Goal: Task Accomplishment & Management: Manage account settings

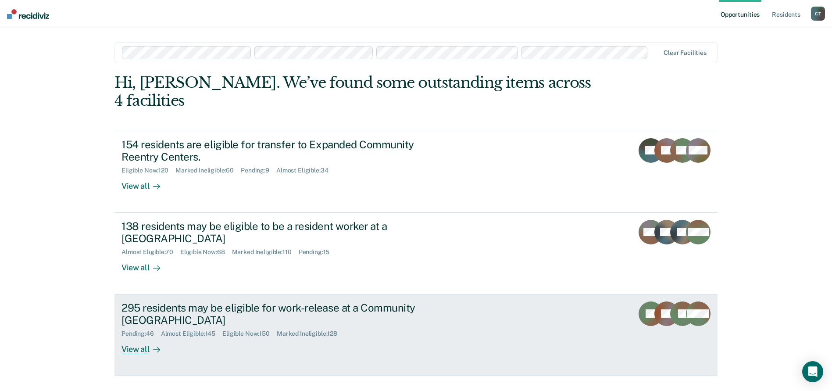
click at [395, 326] on div "Pending : 46 Almost Eligible : 145 Eligible Now : 150 Marked Ineligible : 128" at bounding box center [275, 331] width 308 height 11
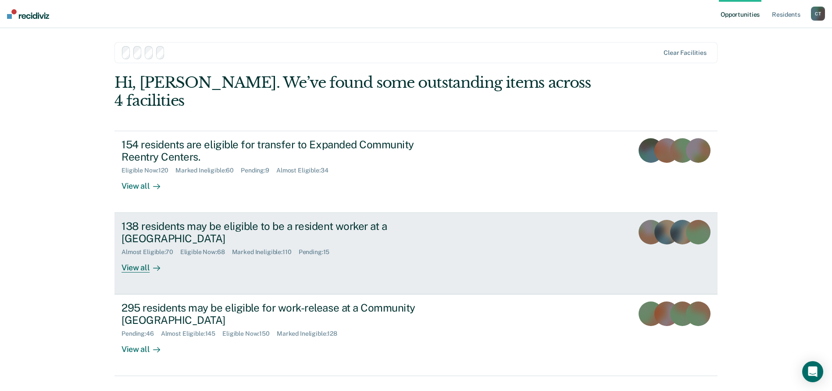
click at [312, 248] on div "Pending : 15" at bounding box center [318, 251] width 38 height 7
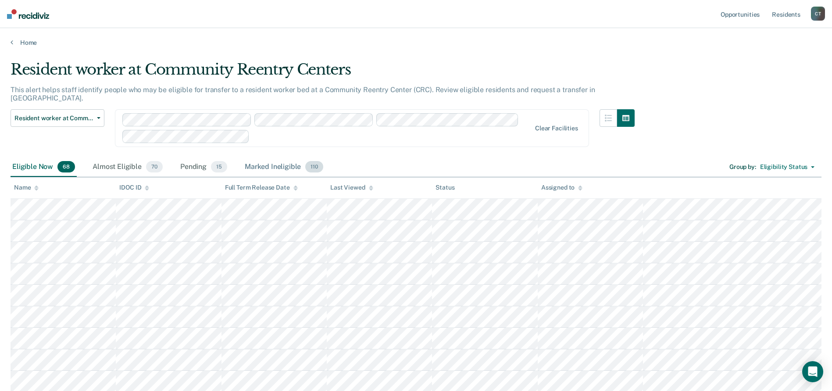
click at [275, 160] on div "Marked Ineligible 110" at bounding box center [284, 166] width 82 height 19
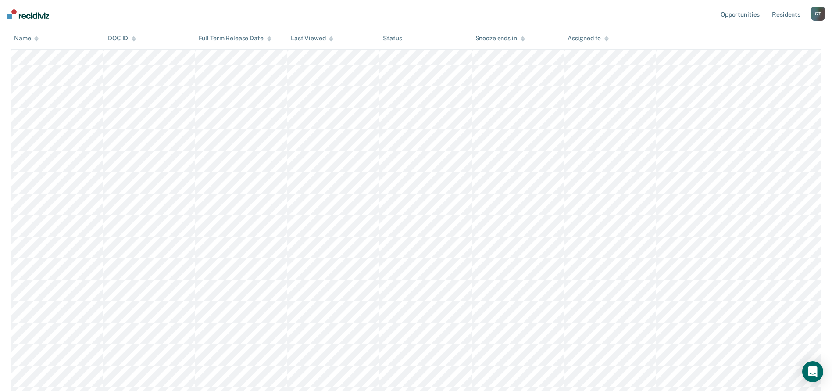
scroll to position [1788, 0]
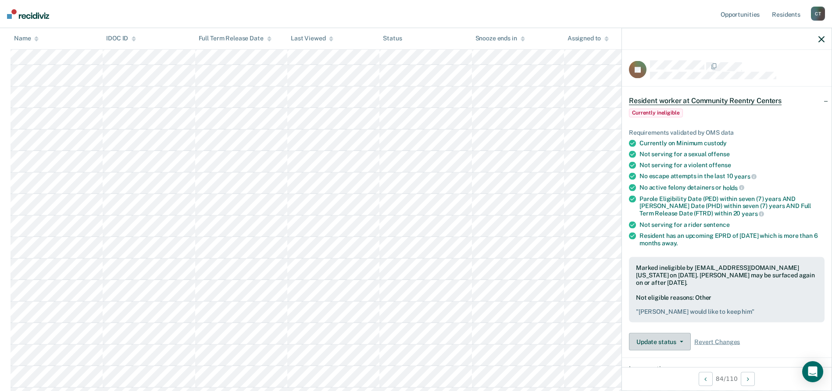
click at [664, 346] on button "Update status" at bounding box center [660, 342] width 62 height 18
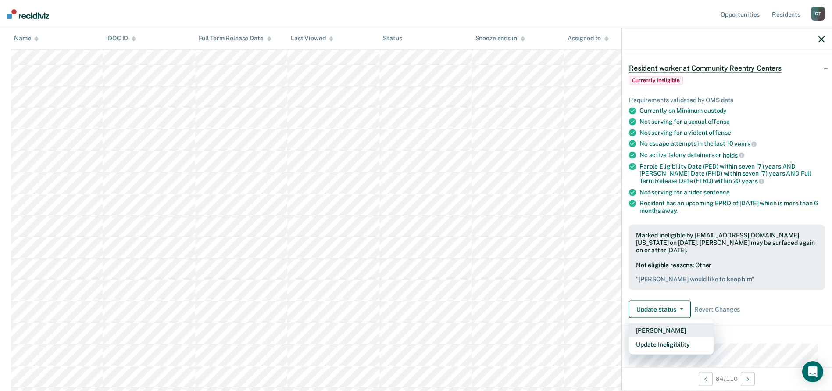
scroll to position [89, 0]
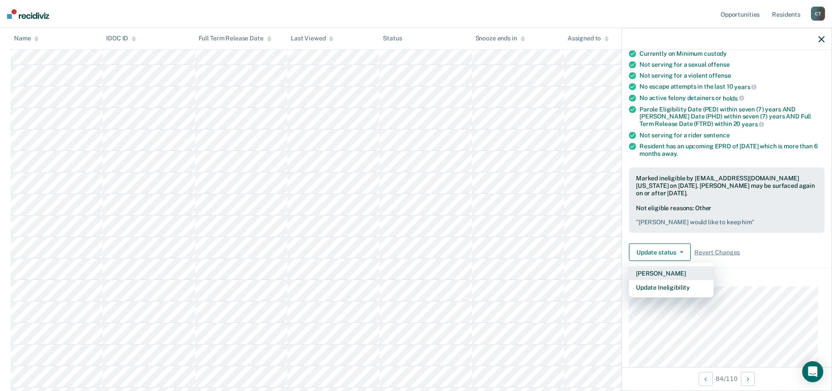
click at [656, 272] on button "[PERSON_NAME]" at bounding box center [671, 273] width 85 height 14
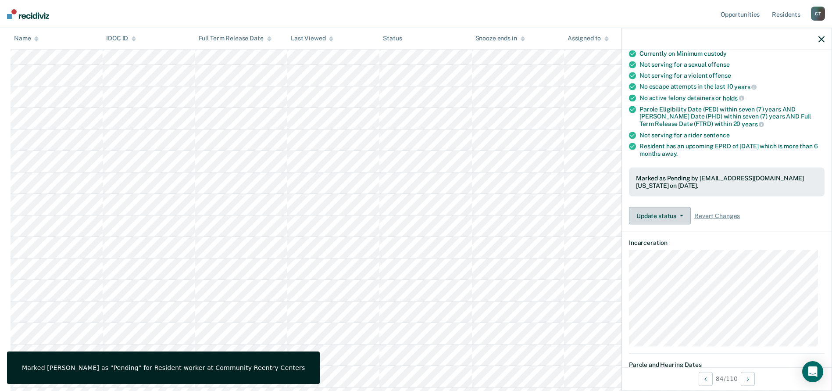
scroll to position [0, 0]
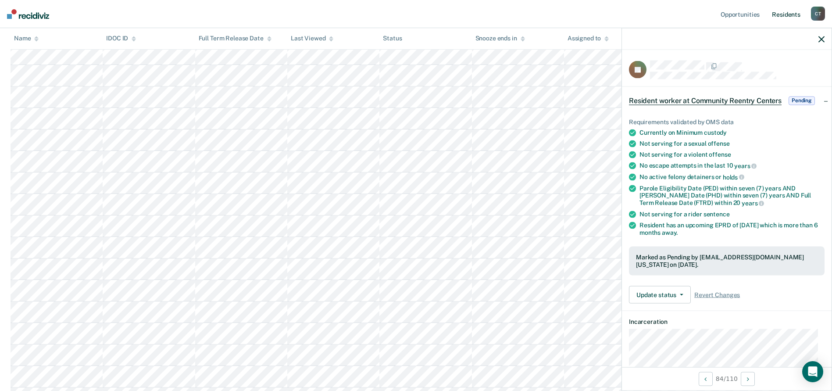
click at [788, 17] on link "Resident s" at bounding box center [786, 14] width 32 height 28
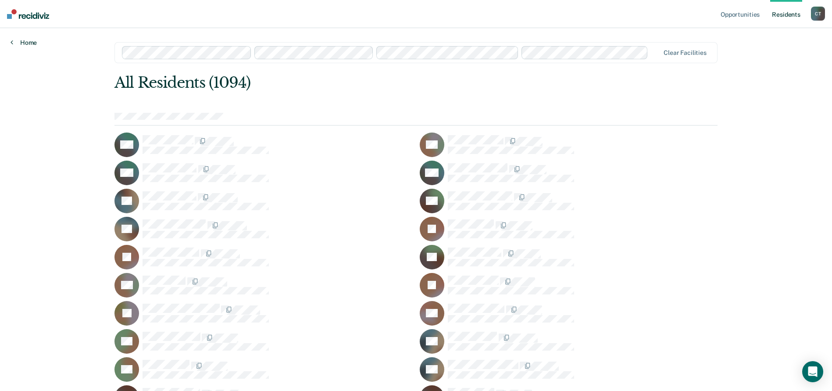
click at [16, 42] on link "Home" at bounding box center [24, 43] width 26 height 8
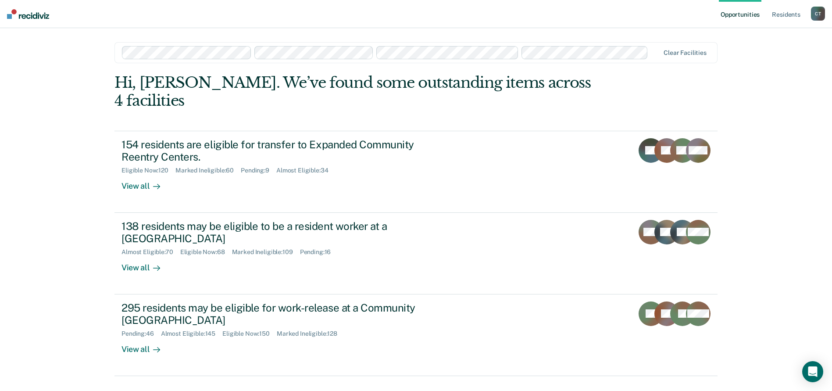
scroll to position [2, 0]
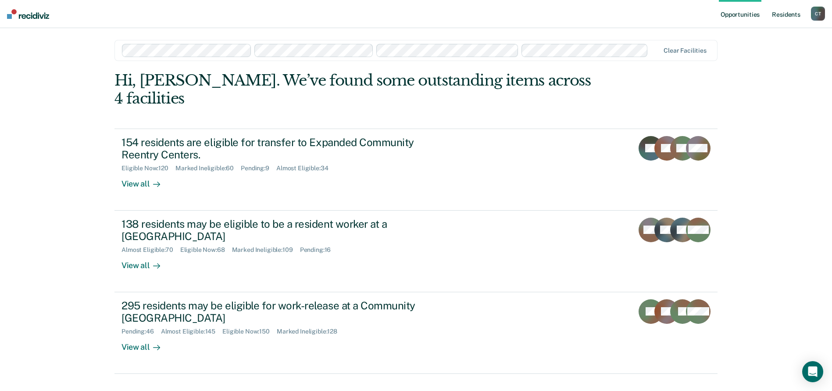
click at [796, 12] on link "Resident s" at bounding box center [786, 14] width 32 height 28
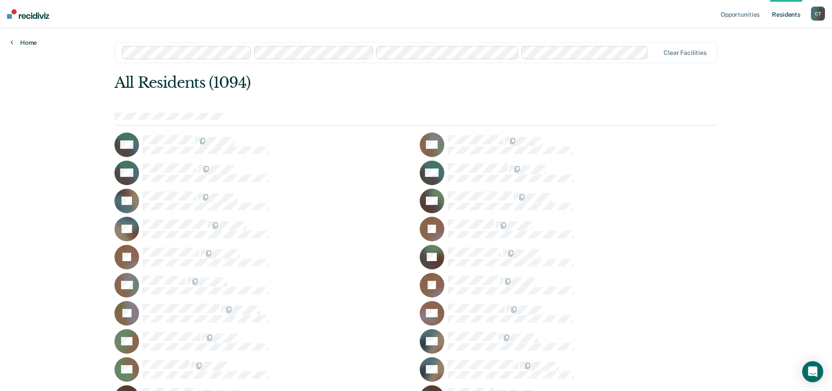
click at [18, 39] on link "Home" at bounding box center [24, 43] width 26 height 8
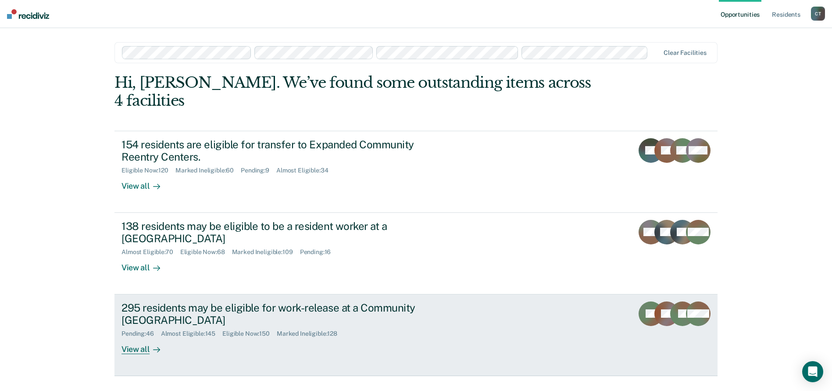
click at [218, 301] on div "295 residents may be eligible for work-release at a Community Reentry Center" at bounding box center [275, 313] width 308 height 25
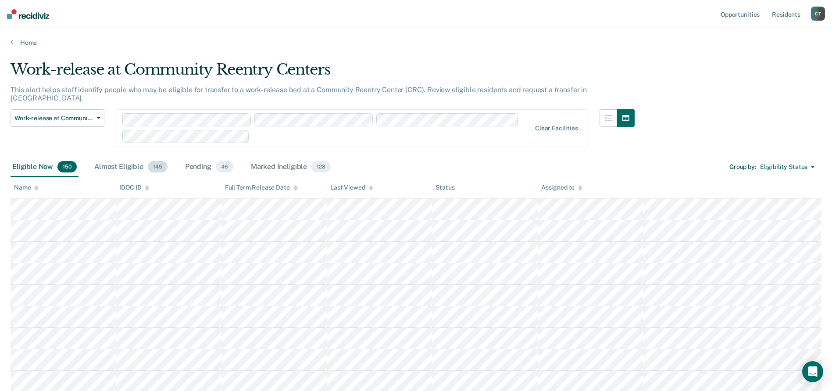
click at [113, 157] on div "Almost Eligible 145" at bounding box center [131, 166] width 77 height 19
click at [36, 160] on div "Eligible Now 150" at bounding box center [45, 166] width 68 height 19
click at [372, 185] on icon at bounding box center [371, 188] width 4 height 6
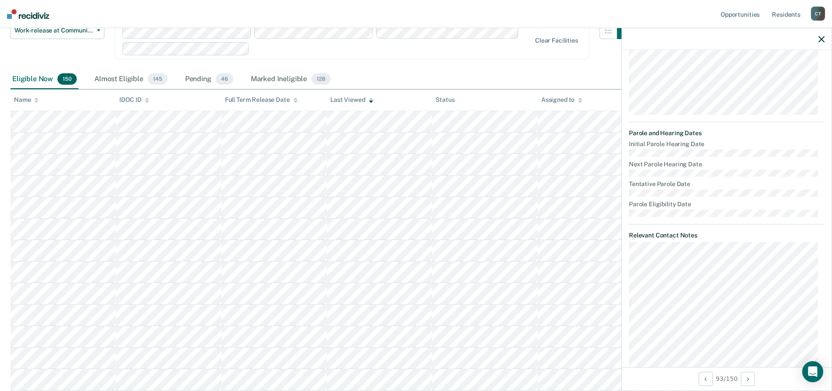
scroll to position [376, 0]
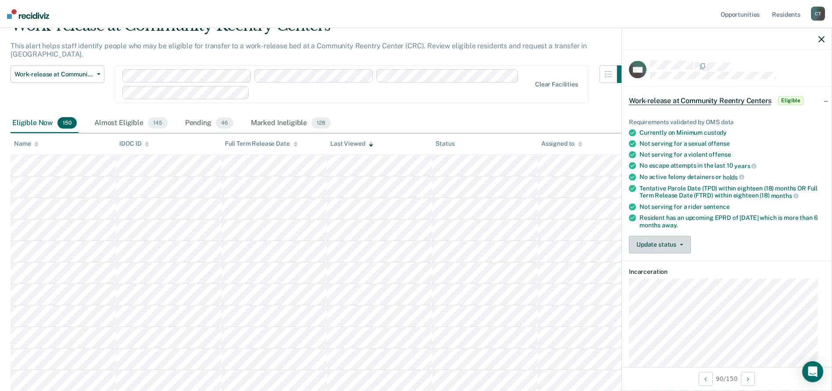
click at [672, 234] on div "Requirements validated by OMS data Currently on Minimum custody Not serving for…" at bounding box center [727, 182] width 210 height 156
click at [684, 241] on button "Update status" at bounding box center [660, 244] width 62 height 18
click at [652, 276] on button "Mark Ineligible" at bounding box center [671, 279] width 85 height 14
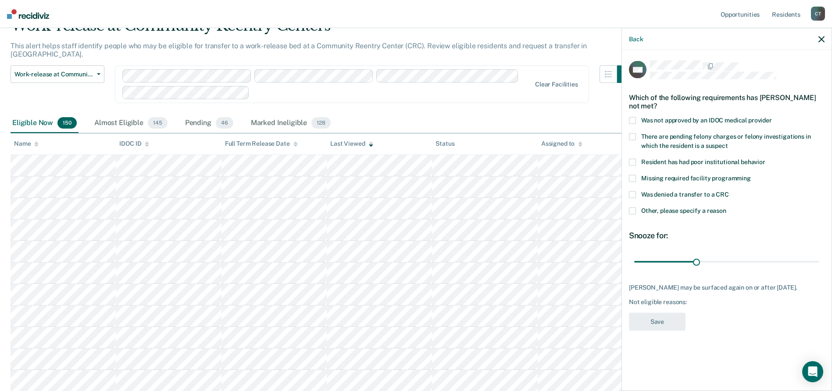
click at [633, 163] on span at bounding box center [632, 162] width 7 height 7
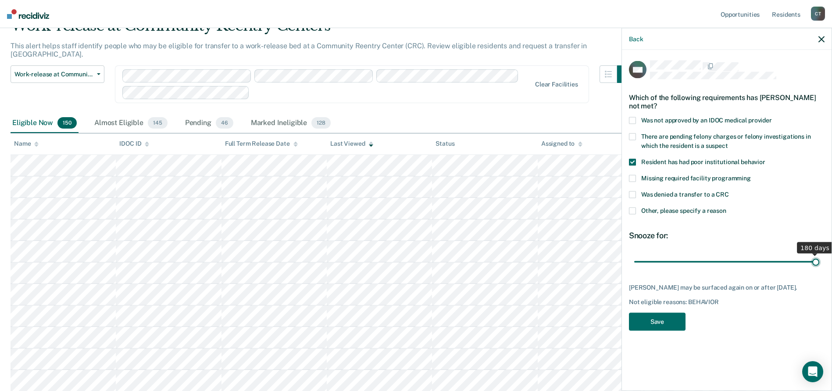
drag, startPoint x: 696, startPoint y: 260, endPoint x: 817, endPoint y: 265, distance: 121.6
type input "180"
click at [817, 265] on input "range" at bounding box center [726, 261] width 185 height 15
click at [632, 160] on span at bounding box center [632, 162] width 7 height 7
click at [629, 208] on span at bounding box center [632, 210] width 7 height 7
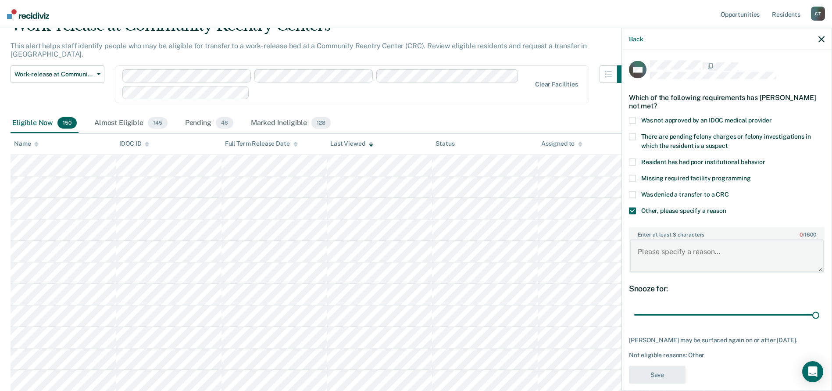
click at [676, 256] on textarea "Enter at least 3 characters 0 / 1600" at bounding box center [727, 255] width 194 height 32
type textarea "S"
click at [663, 251] on textarea "CH and DOR history" at bounding box center [727, 255] width 194 height 32
type textarea "CH and extensive DOR history"
click at [663, 372] on button "Save" at bounding box center [657, 374] width 57 height 18
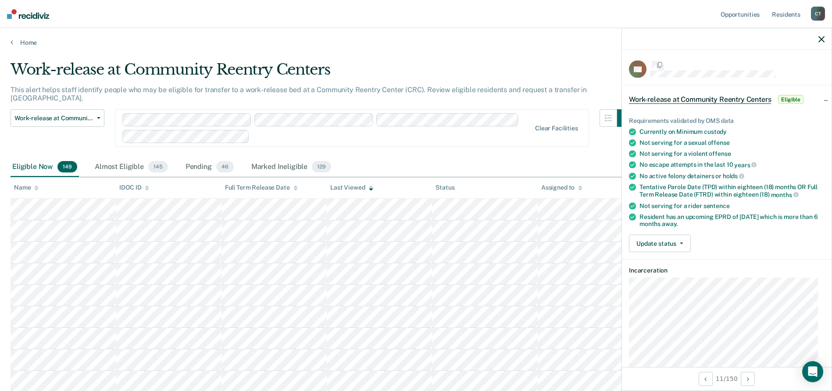
scroll to position [44, 0]
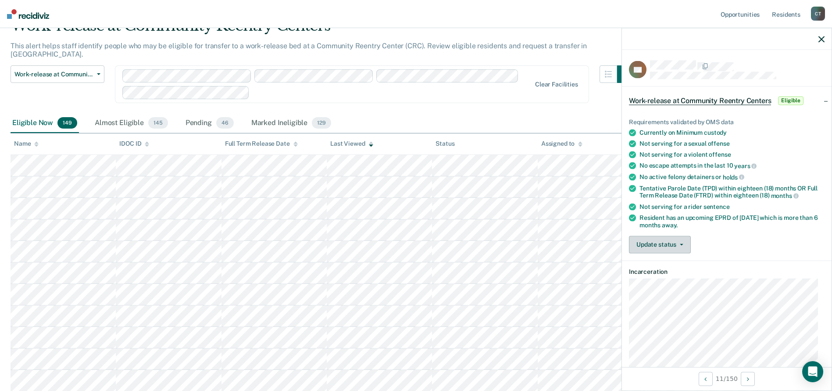
click at [669, 244] on button "Update status" at bounding box center [660, 244] width 62 height 18
click at [661, 279] on button "Mark Ineligible" at bounding box center [671, 279] width 85 height 14
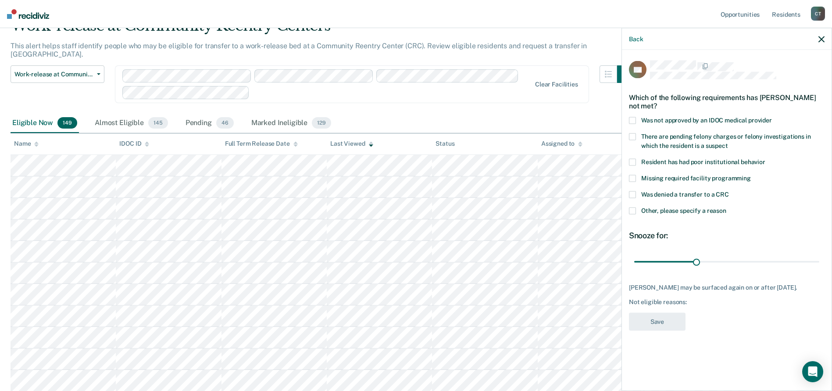
click at [634, 159] on span at bounding box center [632, 162] width 7 height 7
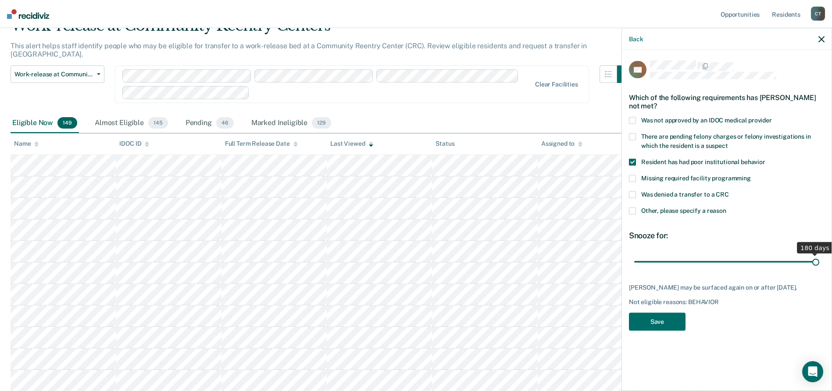
drag, startPoint x: 696, startPoint y: 260, endPoint x: 845, endPoint y: 253, distance: 149.2
type input "180"
click at [819, 254] on input "range" at bounding box center [726, 261] width 185 height 15
click at [663, 315] on button "Save" at bounding box center [657, 322] width 57 height 18
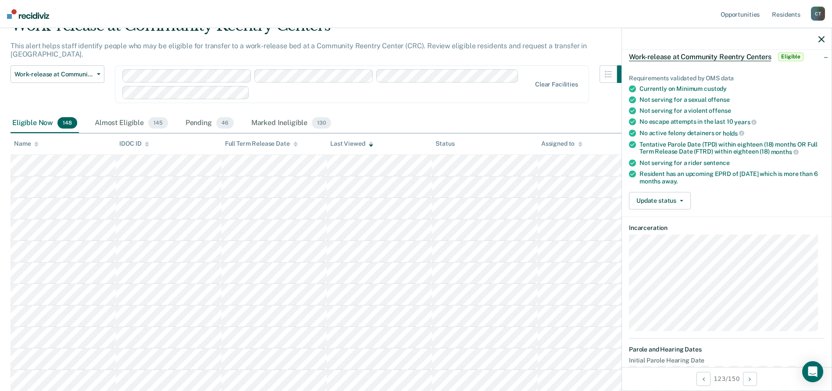
scroll to position [0, 0]
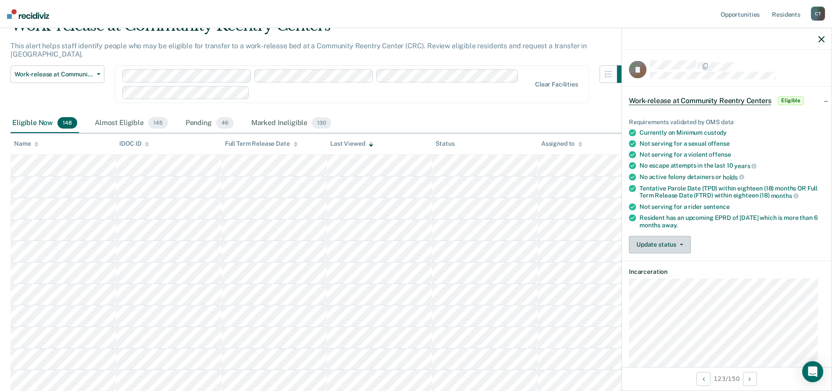
click at [674, 246] on button "Update status" at bounding box center [660, 244] width 62 height 18
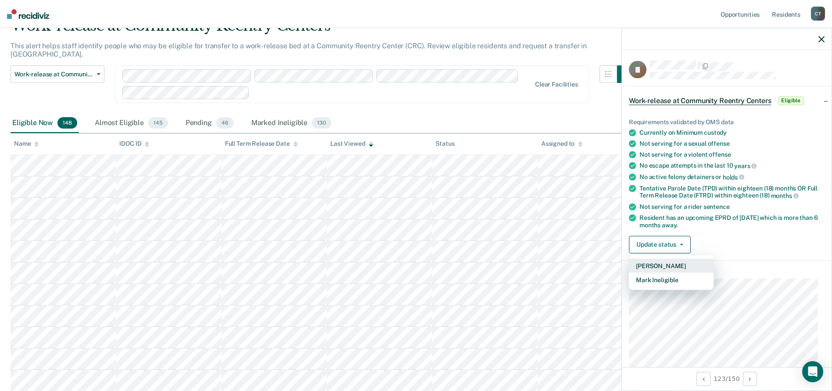
click at [655, 261] on button "[PERSON_NAME]" at bounding box center [671, 265] width 85 height 14
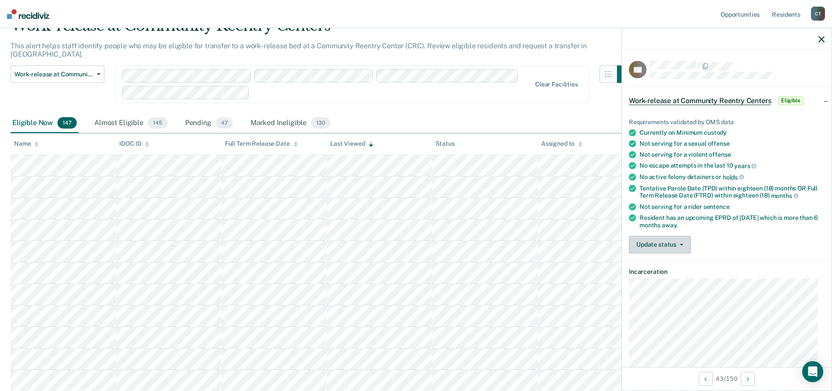
click at [673, 248] on button "Update status" at bounding box center [660, 244] width 62 height 18
click at [674, 283] on button "Mark Ineligible" at bounding box center [671, 279] width 85 height 14
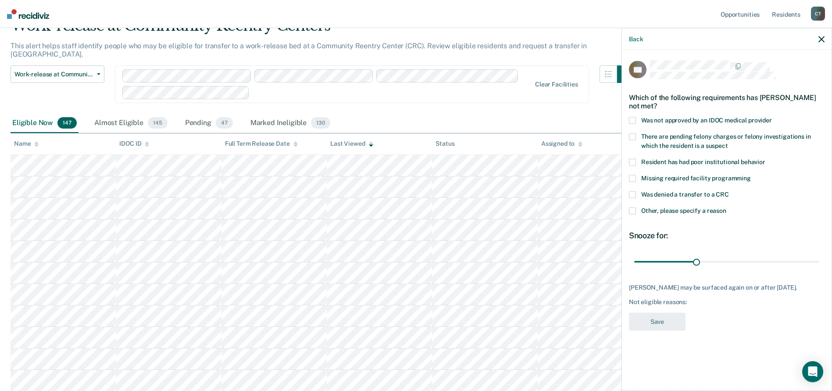
click at [631, 209] on span at bounding box center [632, 210] width 7 height 7
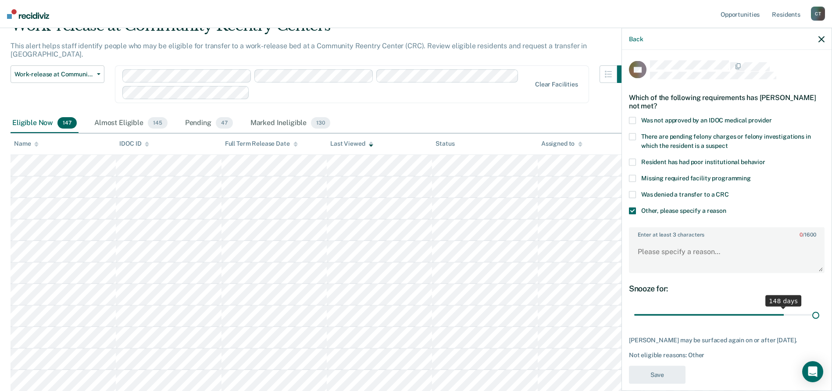
drag, startPoint x: 693, startPoint y: 315, endPoint x: 850, endPoint y: 294, distance: 158.3
click at [819, 307] on input "range" at bounding box center [726, 314] width 185 height 15
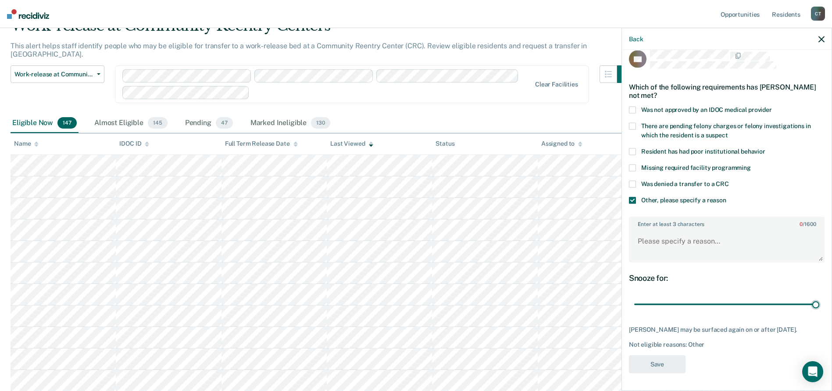
scroll to position [17, 0]
drag, startPoint x: 813, startPoint y: 296, endPoint x: 785, endPoint y: 296, distance: 28.1
click at [785, 296] on div "180 days" at bounding box center [727, 303] width 196 height 15
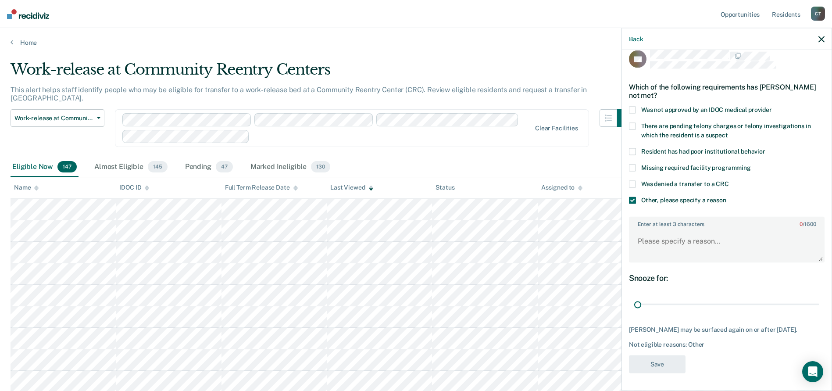
drag, startPoint x: 807, startPoint y: 292, endPoint x: 654, endPoint y: 309, distance: 153.9
type input "1"
click at [634, 302] on input "range" at bounding box center [726, 303] width 185 height 15
click at [698, 186] on div "Was denied a transfer to a CRC" at bounding box center [727, 189] width 196 height 16
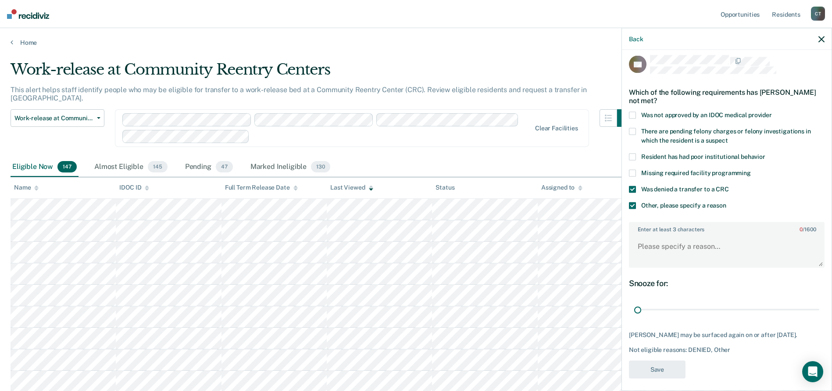
scroll to position [0, 0]
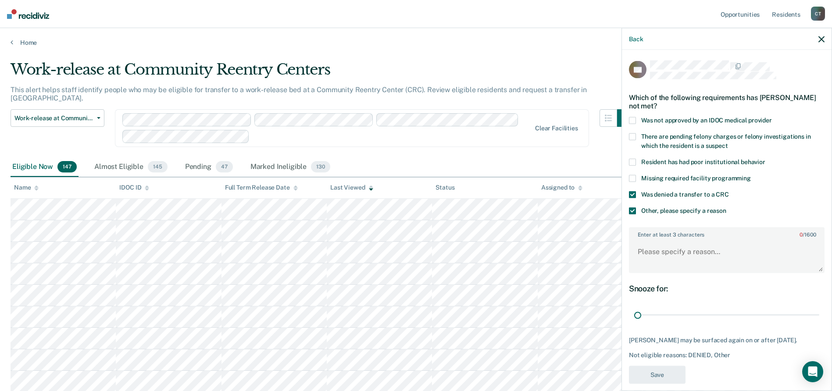
click at [633, 211] on span at bounding box center [632, 210] width 7 height 7
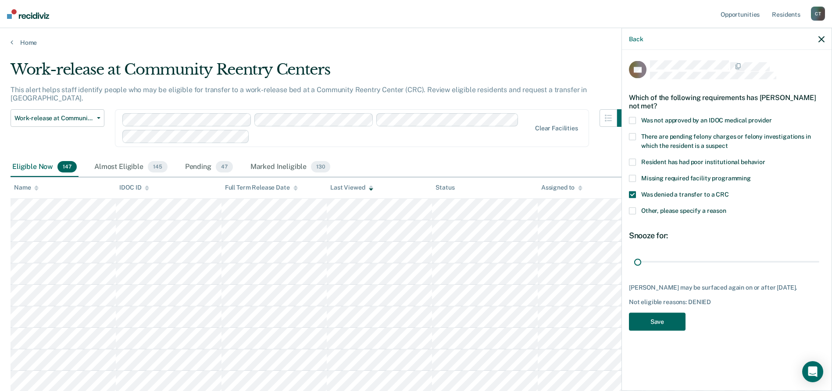
click at [659, 327] on button "Save" at bounding box center [657, 322] width 57 height 18
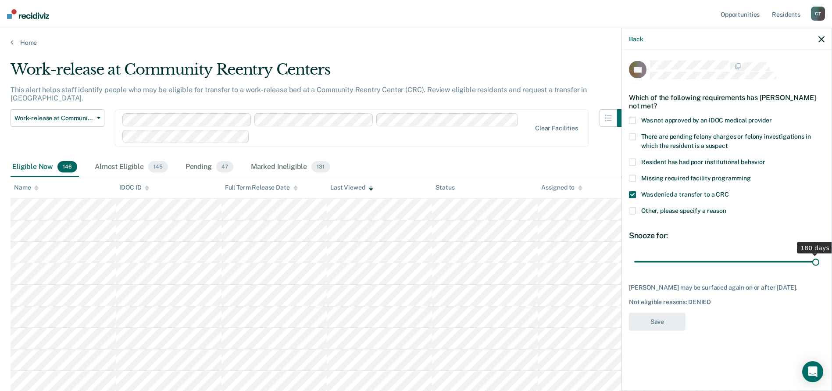
drag, startPoint x: 785, startPoint y: 257, endPoint x: 816, endPoint y: 256, distance: 31.6
click at [816, 256] on input "range" at bounding box center [726, 261] width 185 height 15
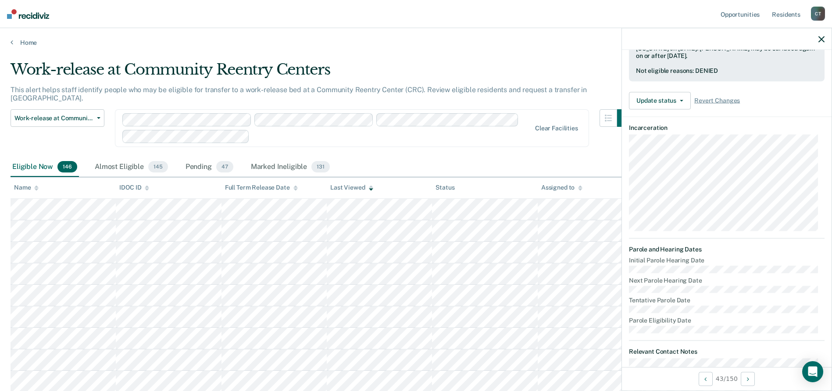
scroll to position [44, 0]
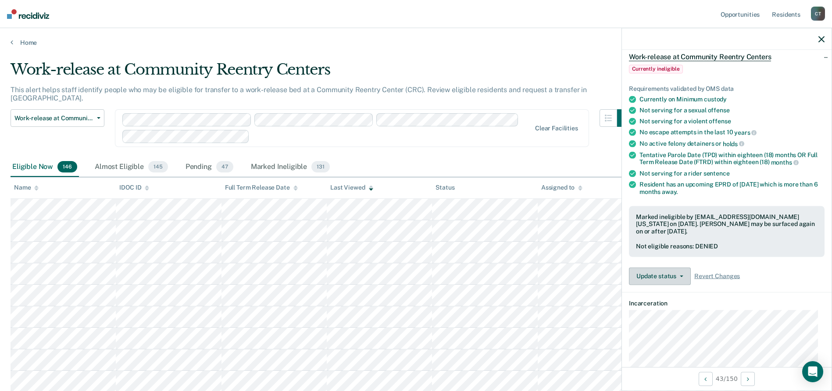
click at [679, 279] on button "Update status" at bounding box center [660, 276] width 62 height 18
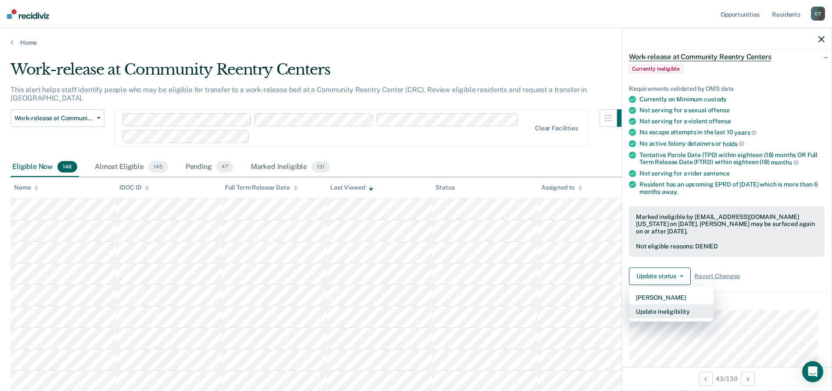
click at [663, 309] on button "Update Ineligibility" at bounding box center [671, 311] width 85 height 14
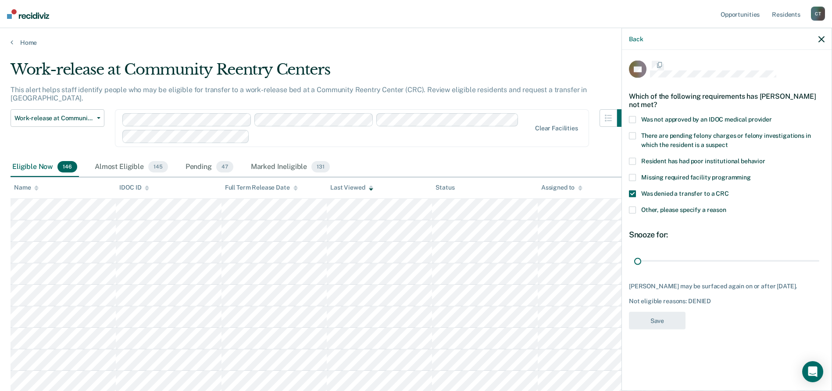
scroll to position [0, 0]
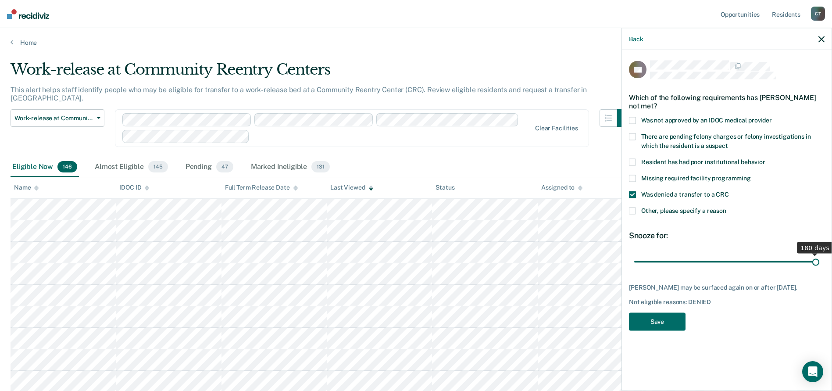
drag, startPoint x: 638, startPoint y: 262, endPoint x: 860, endPoint y: 261, distance: 222.8
type input "180"
click at [819, 261] on input "range" at bounding box center [726, 261] width 185 height 15
click at [655, 331] on button "Save" at bounding box center [657, 322] width 57 height 18
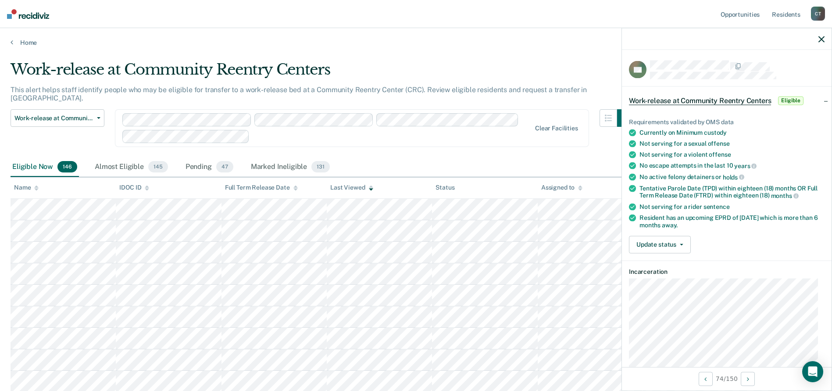
click at [678, 252] on div "Requirements validated by OMS data Currently on Minimum custody Not serving for…" at bounding box center [727, 182] width 210 height 156
click at [678, 248] on button "Update status" at bounding box center [660, 244] width 62 height 18
click at [661, 266] on button "[PERSON_NAME]" at bounding box center [671, 265] width 85 height 14
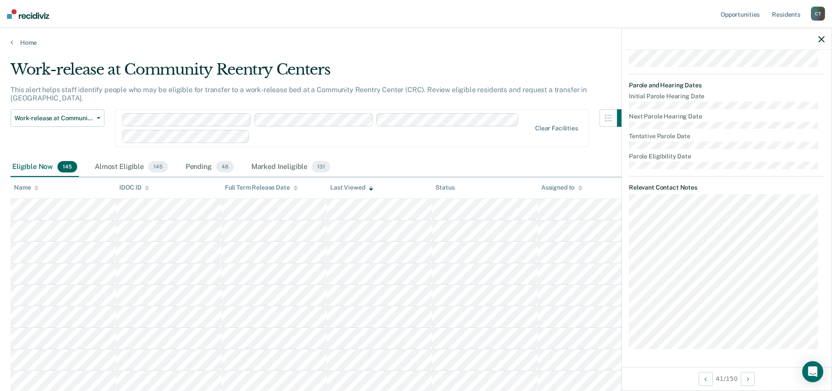
scroll to position [307, 0]
click at [368, 189] on th "Last Viewed" at bounding box center [379, 187] width 105 height 21
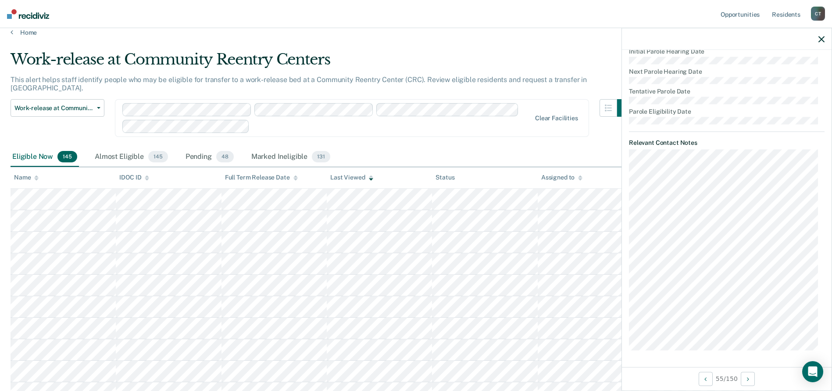
scroll to position [0, 0]
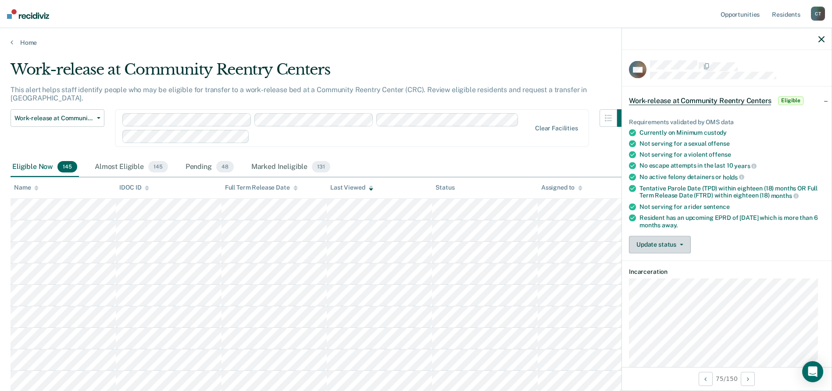
click at [677, 245] on button "Update status" at bounding box center [660, 244] width 62 height 18
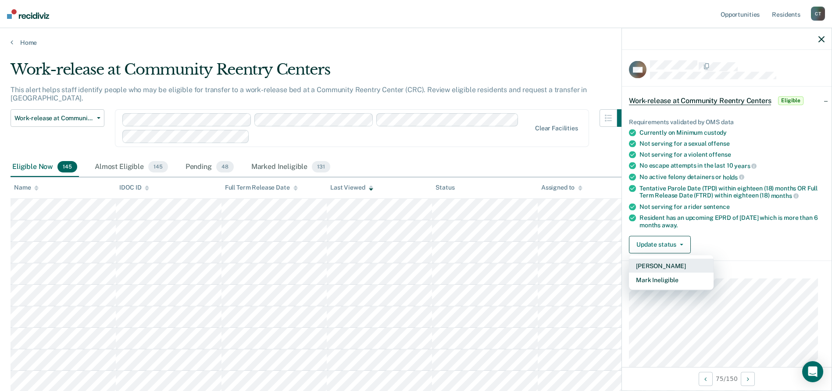
click at [656, 262] on button "[PERSON_NAME]" at bounding box center [671, 265] width 85 height 14
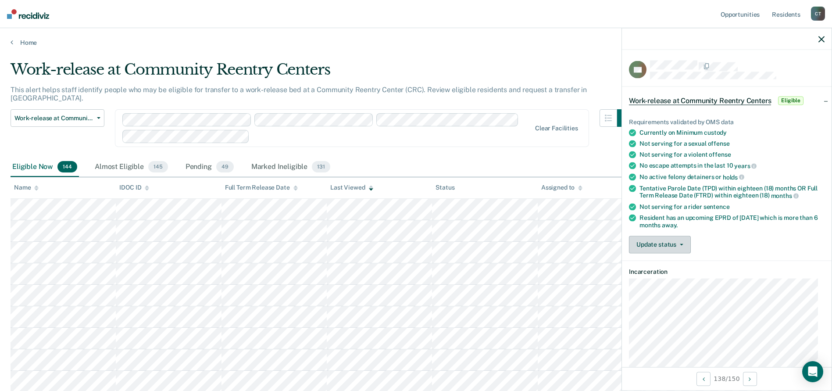
click at [674, 242] on button "Update status" at bounding box center [660, 244] width 62 height 18
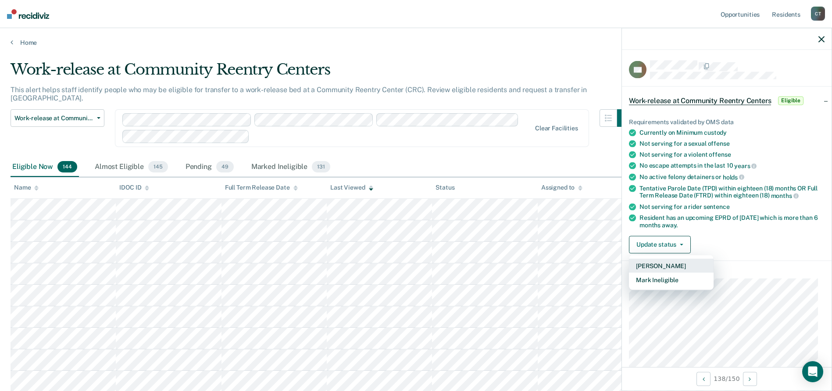
click at [661, 262] on button "[PERSON_NAME]" at bounding box center [671, 265] width 85 height 14
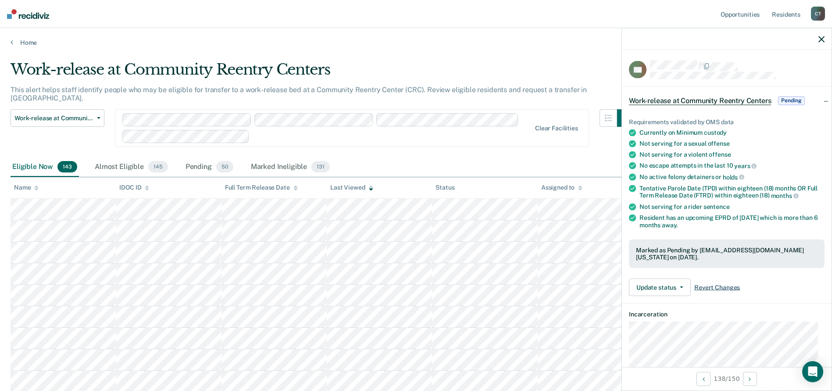
click at [706, 286] on span "Revert Changes" at bounding box center [717, 286] width 46 height 7
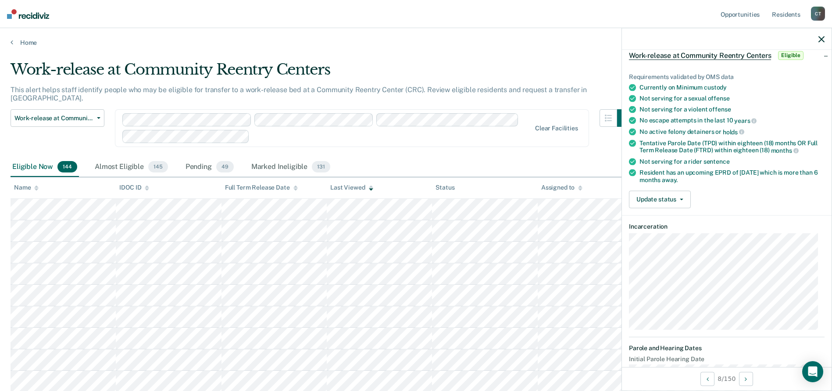
scroll to position [44, 0]
click at [675, 202] on button "Update status" at bounding box center [660, 201] width 62 height 18
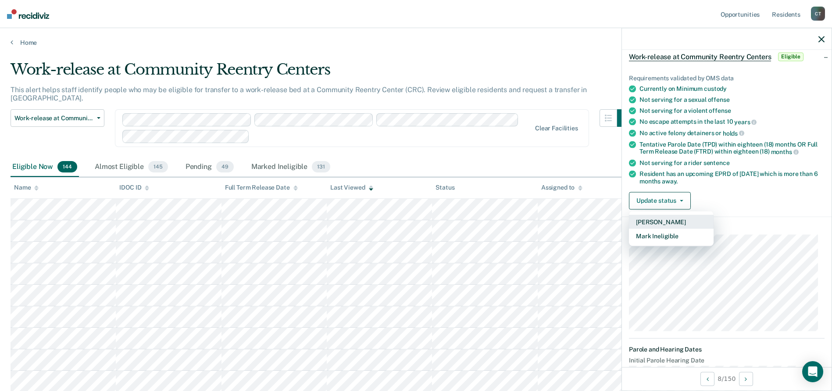
click at [665, 220] on button "[PERSON_NAME]" at bounding box center [671, 221] width 85 height 14
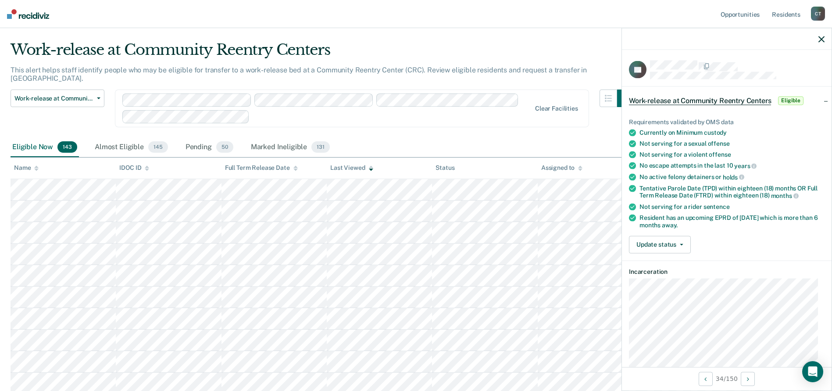
scroll to position [0, 0]
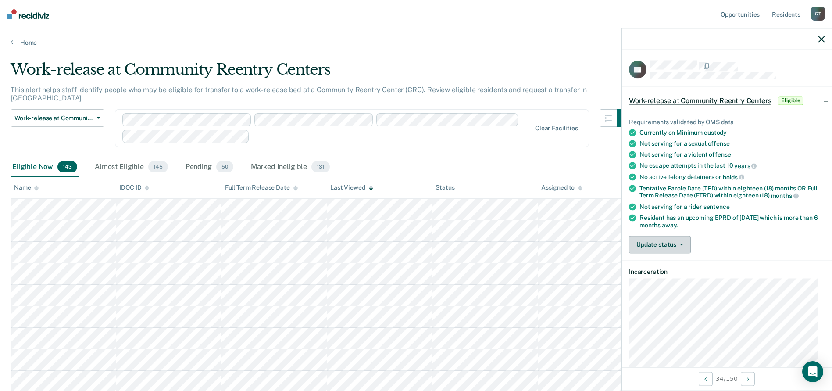
click at [656, 242] on button "Update status" at bounding box center [660, 244] width 62 height 18
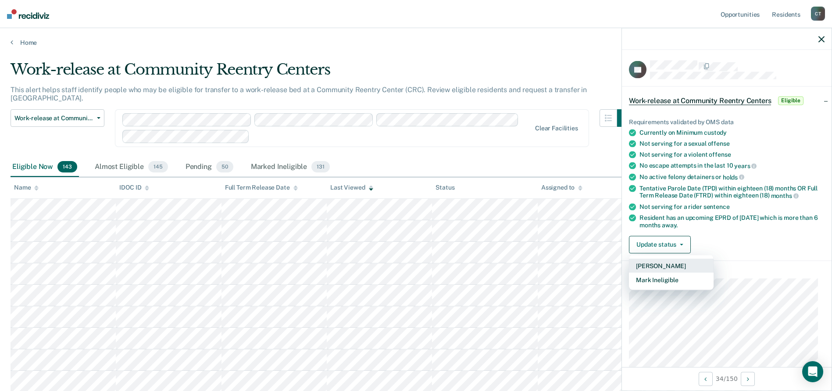
click at [663, 264] on button "[PERSON_NAME]" at bounding box center [671, 265] width 85 height 14
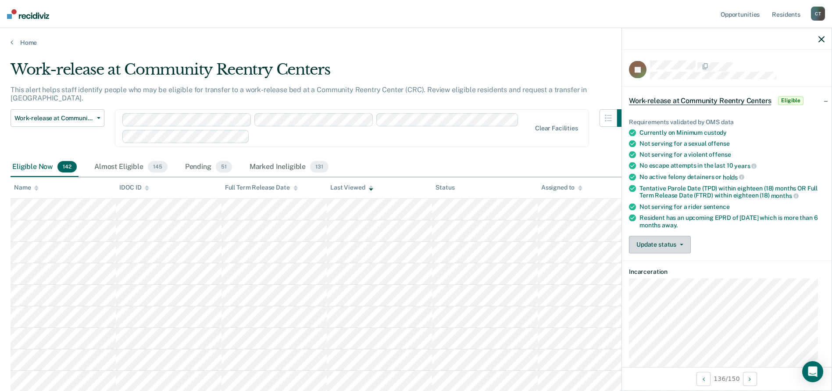
click at [668, 247] on button "Update status" at bounding box center [660, 244] width 62 height 18
click at [674, 278] on button "Mark Ineligible" at bounding box center [671, 279] width 85 height 14
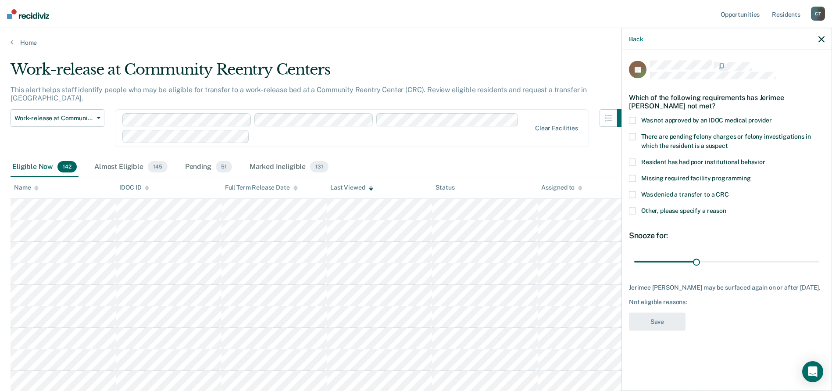
click at [627, 214] on div "JS Which of the following requirements has Jerimee [PERSON_NAME] not met? Was n…" at bounding box center [727, 219] width 210 height 339
click at [632, 163] on span at bounding box center [632, 162] width 7 height 7
click at [636, 165] on label "Resident has had poor institutional behavior" at bounding box center [727, 163] width 196 height 9
click at [633, 208] on span at bounding box center [632, 210] width 7 height 7
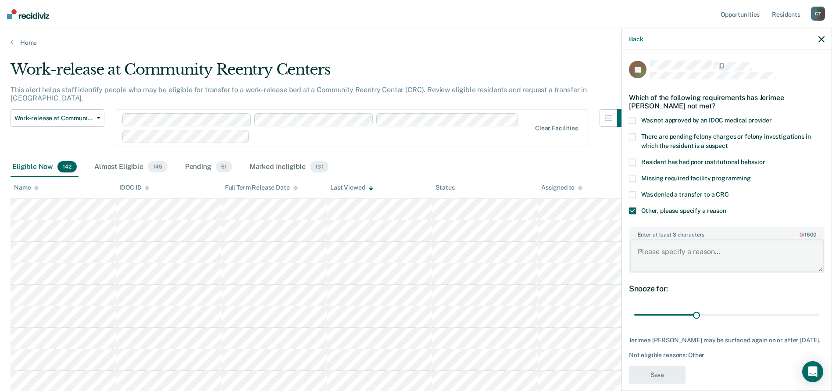
click at [683, 265] on textarea "Enter at least 3 characters 0 / 1600" at bounding box center [727, 255] width 194 height 32
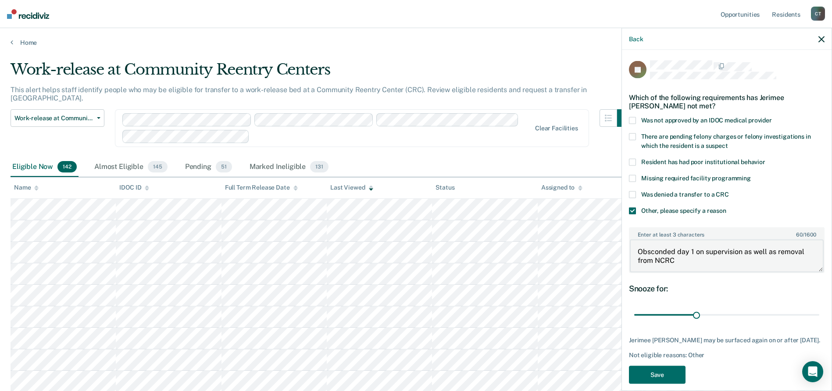
click at [641, 252] on textarea "Obsconded day 1 on supervision as well as removal from NCRC" at bounding box center [727, 255] width 194 height 32
click at [680, 259] on textarea "Absconded day 1 on supervision as well as removal from NCRC" at bounding box center [727, 255] width 194 height 32
type textarea "Absconded day 1 on supervision as well as removal from NCRC last year"
drag, startPoint x: 693, startPoint y: 312, endPoint x: 801, endPoint y: 321, distance: 108.2
click at [808, 316] on input "range" at bounding box center [726, 314] width 185 height 15
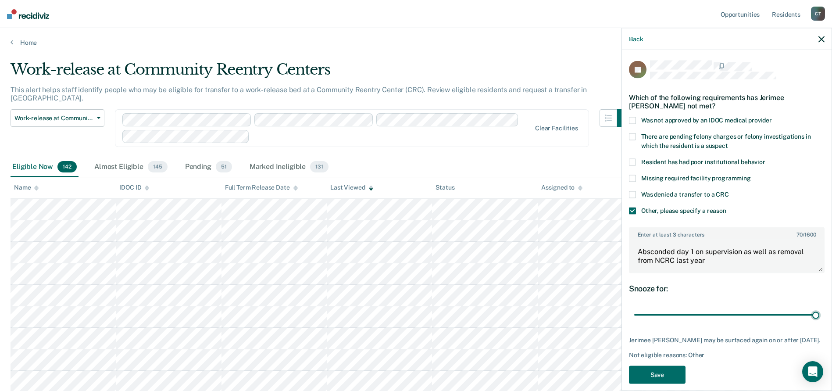
drag, startPoint x: 809, startPoint y: 314, endPoint x: 741, endPoint y: 345, distance: 75.0
type input "180"
click at [819, 311] on input "range" at bounding box center [726, 314] width 185 height 15
drag, startPoint x: 667, startPoint y: 375, endPoint x: 669, endPoint y: 278, distance: 96.1
click at [667, 375] on button "Save" at bounding box center [657, 374] width 57 height 18
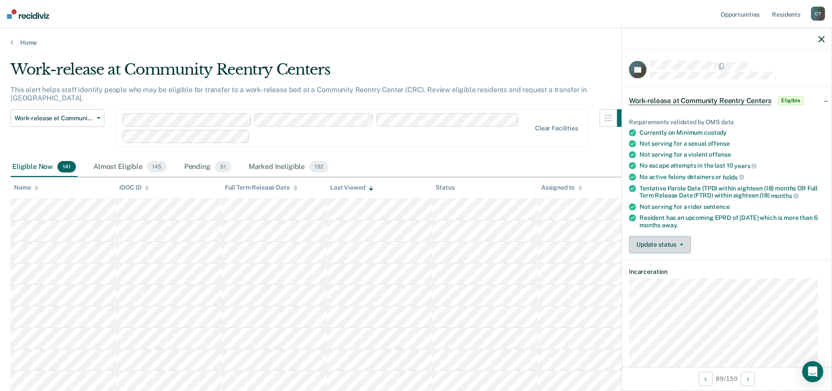
click at [666, 246] on button "Update status" at bounding box center [660, 244] width 62 height 18
click at [671, 278] on button "Mark Ineligible" at bounding box center [671, 279] width 85 height 14
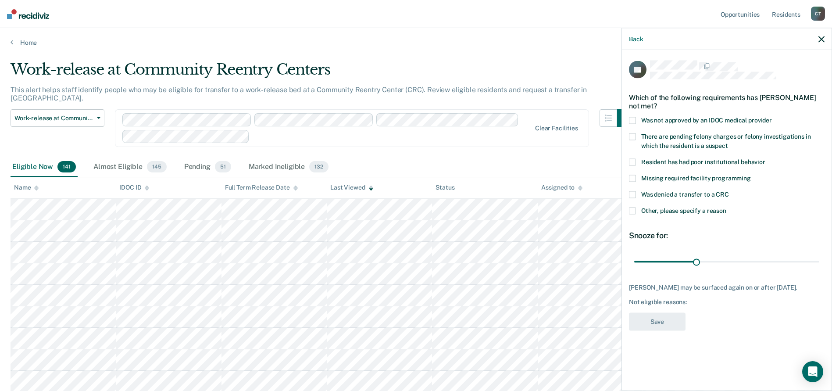
click at [627, 156] on div "NJ Which of the following requirements has [PERSON_NAME] not met? Was not appro…" at bounding box center [727, 219] width 210 height 339
click at [630, 161] on span at bounding box center [632, 162] width 7 height 7
click at [653, 331] on div "NJ Which of the following requirements has [PERSON_NAME] not met? Was not appro…" at bounding box center [727, 198] width 196 height 275
drag, startPoint x: 697, startPoint y: 263, endPoint x: 726, endPoint y: 261, distance: 28.6
type input "90"
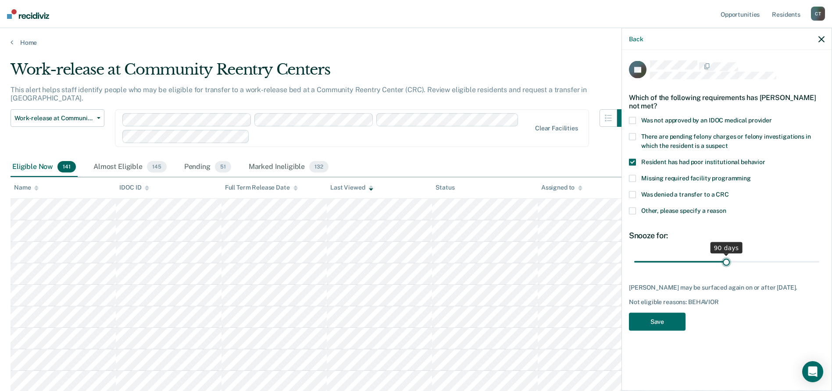
click at [726, 261] on input "range" at bounding box center [726, 261] width 185 height 15
click at [663, 319] on button "Save" at bounding box center [657, 322] width 57 height 18
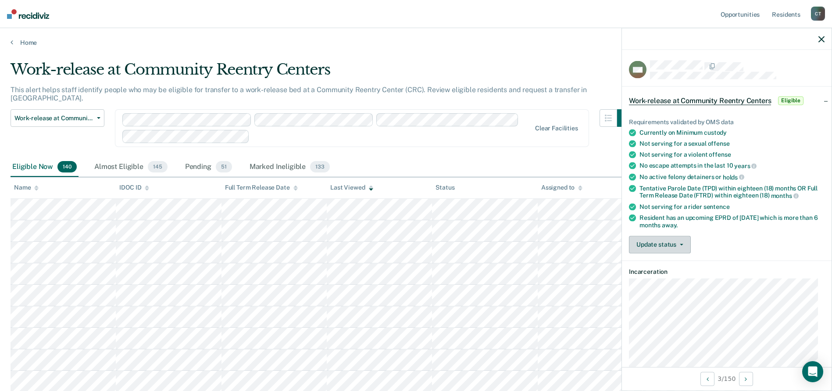
click at [673, 241] on button "Update status" at bounding box center [660, 244] width 62 height 18
click at [663, 278] on button "Mark Ineligible" at bounding box center [671, 279] width 85 height 14
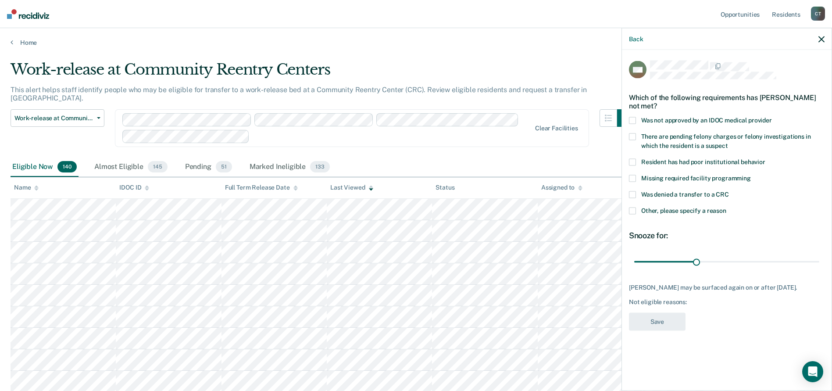
click at [633, 161] on span at bounding box center [632, 162] width 7 height 7
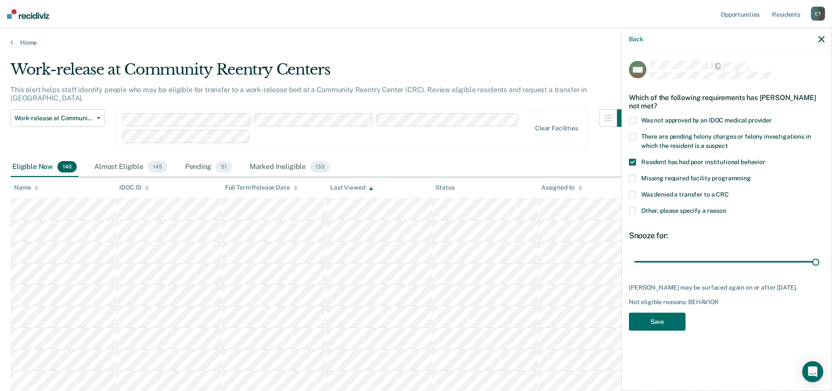
drag, startPoint x: 696, startPoint y: 260, endPoint x: 717, endPoint y: 281, distance: 29.1
type input "180"
click at [819, 269] on input "range" at bounding box center [726, 261] width 185 height 15
click at [671, 325] on button "Save" at bounding box center [657, 322] width 57 height 18
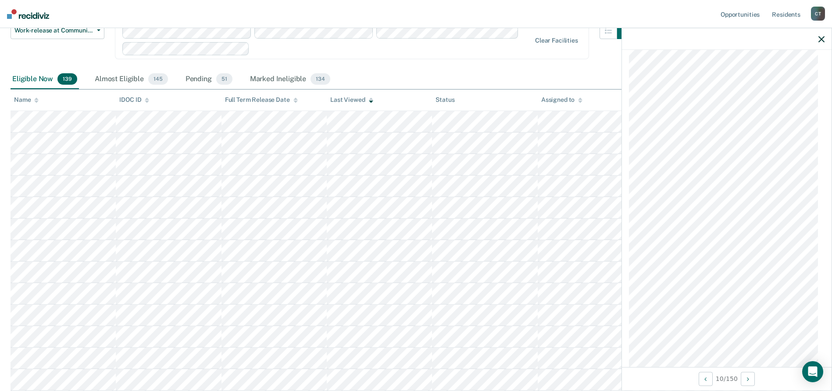
scroll to position [521, 0]
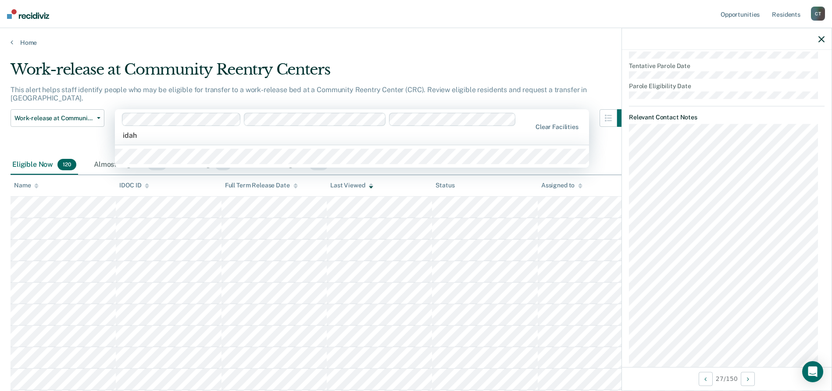
type input "[US_STATE]"
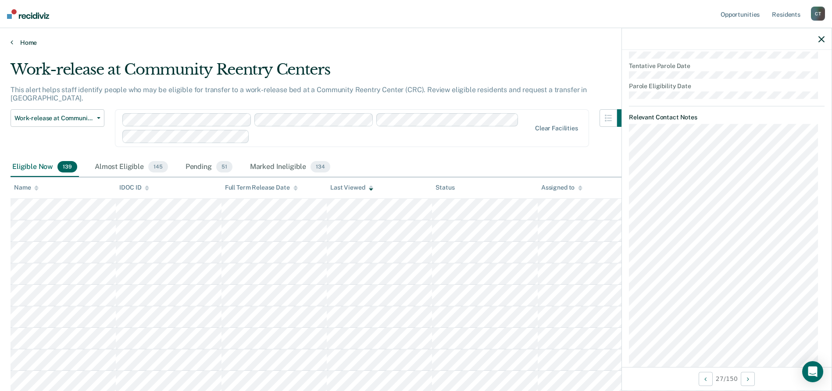
click at [14, 41] on link "Home" at bounding box center [416, 43] width 811 height 8
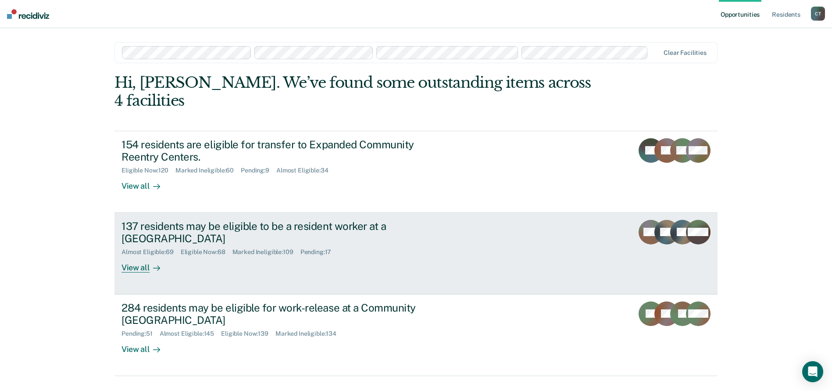
click at [455, 213] on link "137 residents may be eligible to be a resident worker at a Community Reentry Ce…" at bounding box center [415, 254] width 603 height 82
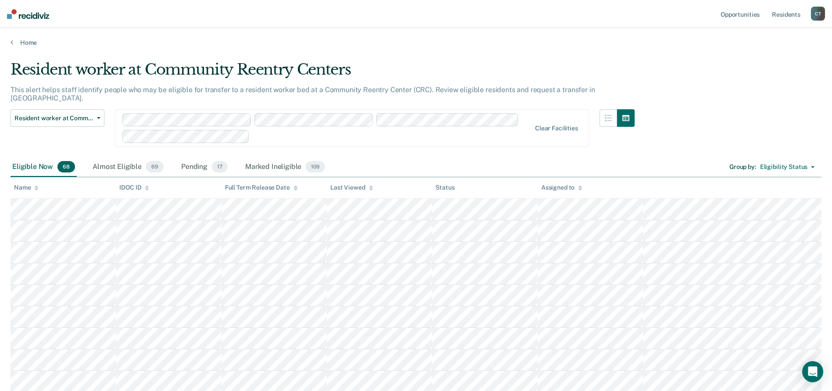
click at [372, 183] on th "Last Viewed" at bounding box center [379, 187] width 105 height 21
click at [371, 188] on icon at bounding box center [371, 189] width 4 height 2
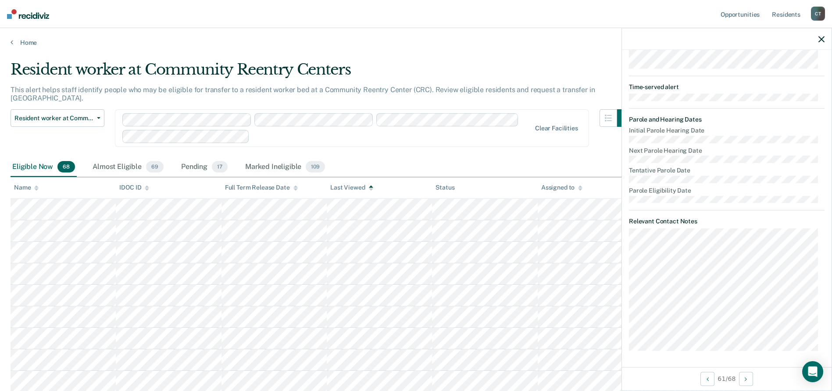
click at [820, 39] on icon "button" at bounding box center [821, 39] width 6 height 6
